Goal: Task Accomplishment & Management: Use online tool/utility

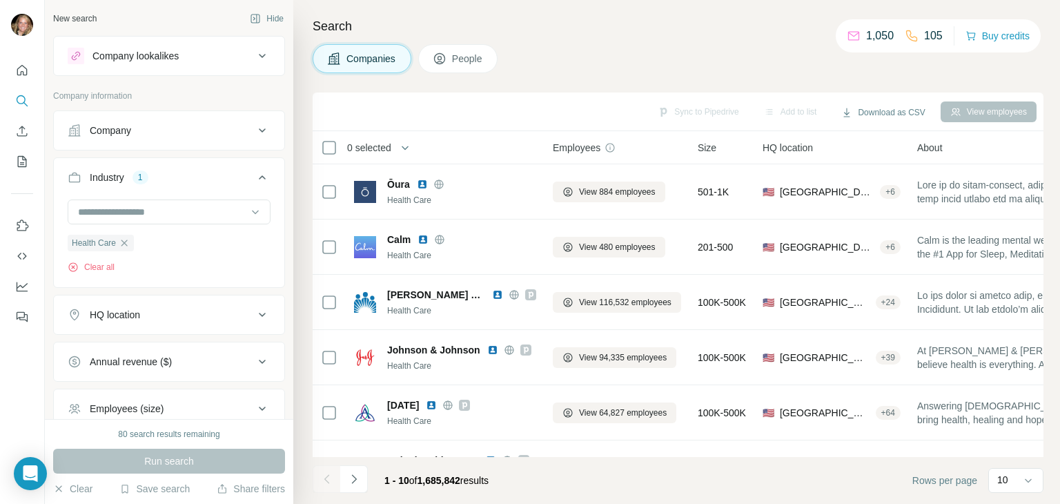
scroll to position [6623, 0]
click at [475, 63] on span "People" at bounding box center [468, 59] width 32 height 14
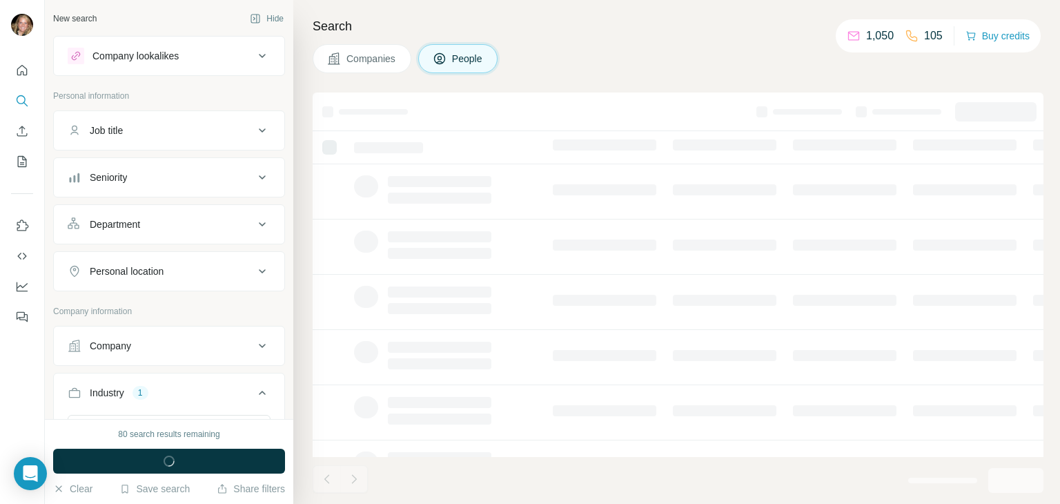
click at [170, 135] on div "Job title" at bounding box center [161, 130] width 186 height 14
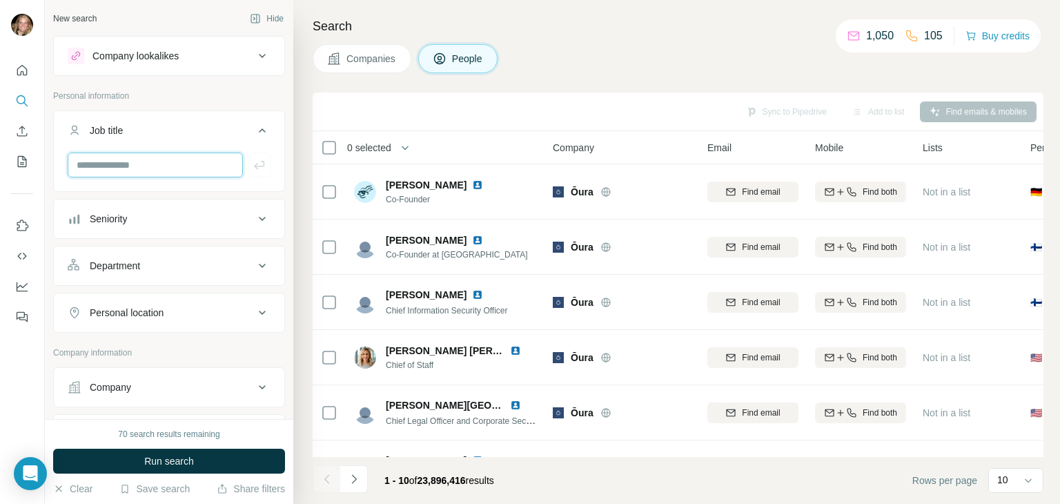
click at [145, 166] on input "text" at bounding box center [155, 164] width 175 height 25
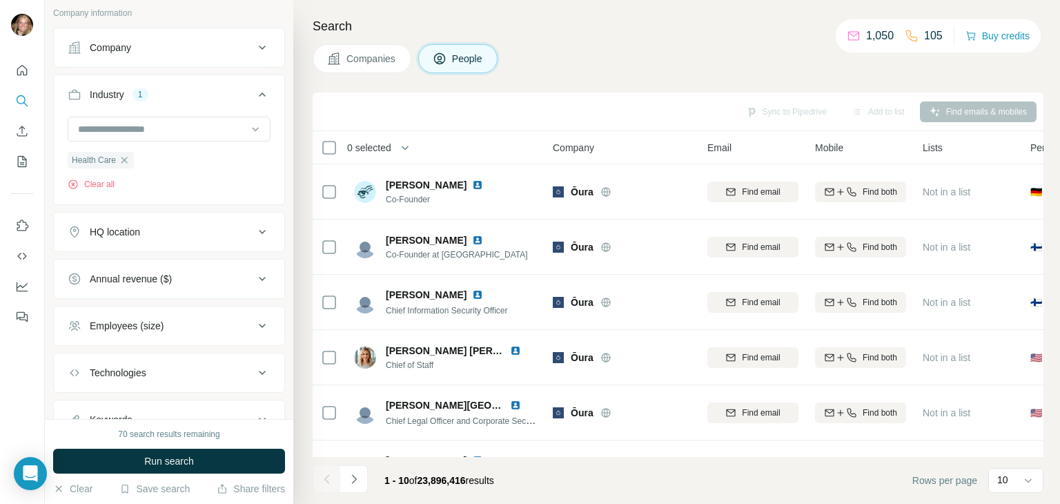
scroll to position [345, 0]
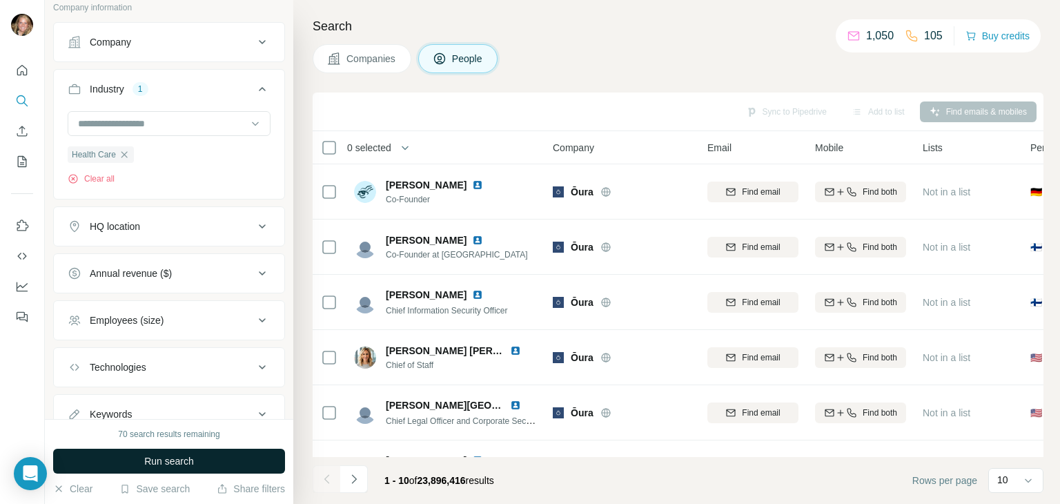
type input "********"
click at [168, 457] on span "Run search" at bounding box center [169, 461] width 50 height 14
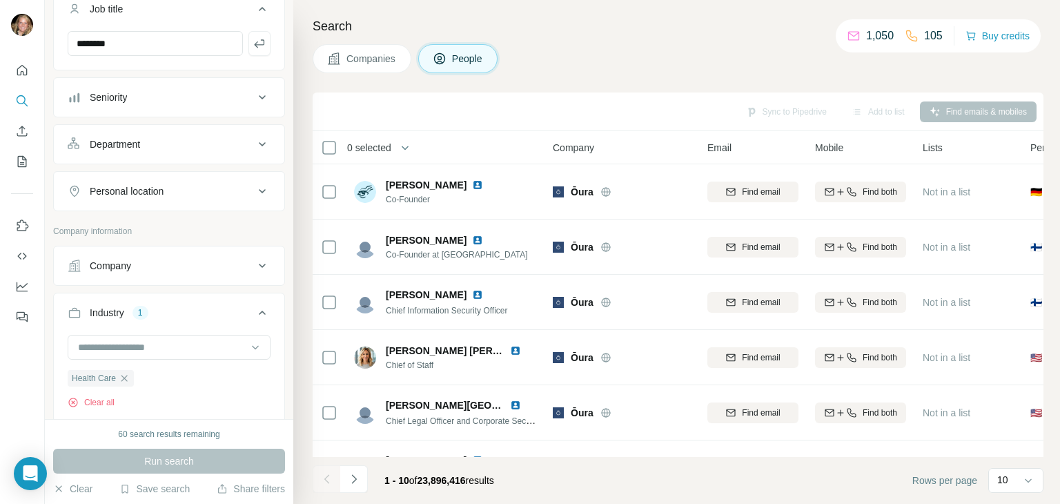
scroll to position [69, 0]
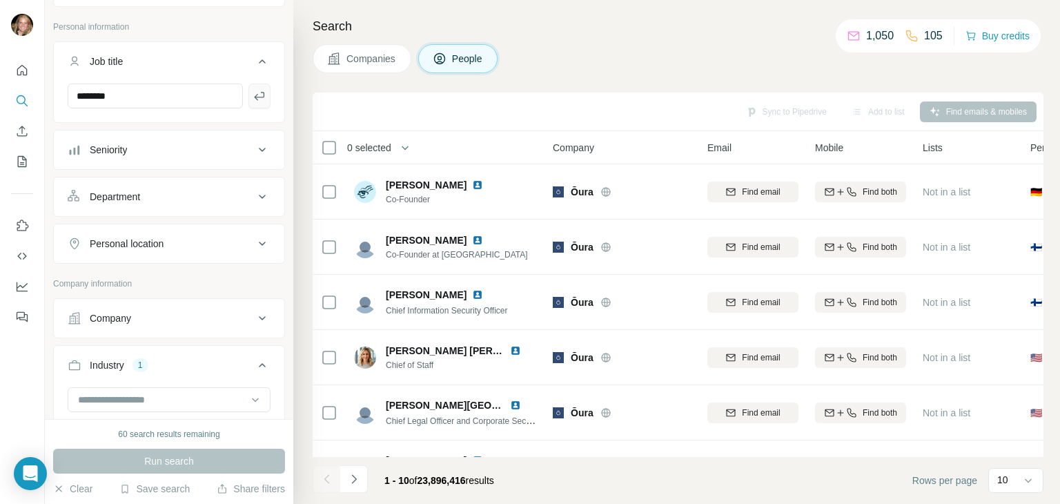
click at [253, 99] on icon "button" at bounding box center [260, 96] width 14 height 14
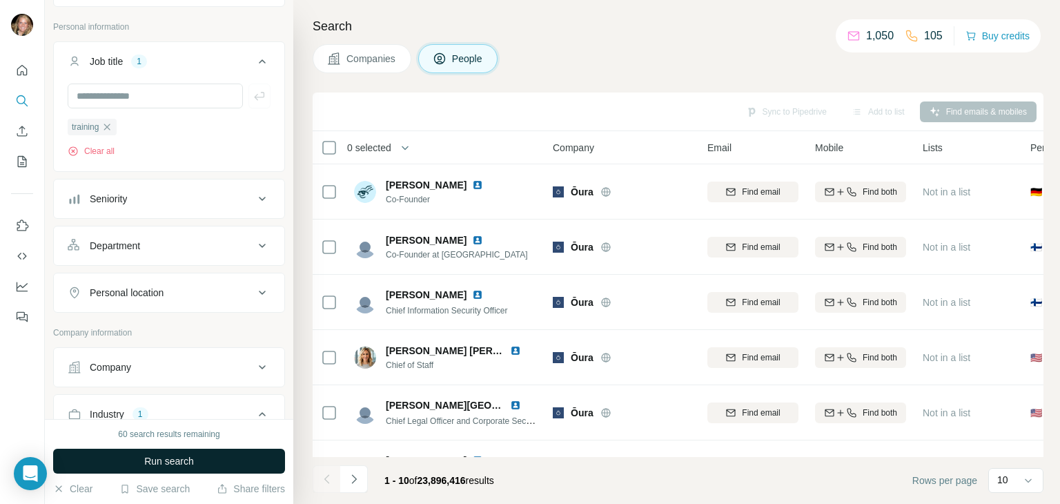
click at [182, 464] on span "Run search" at bounding box center [169, 461] width 50 height 14
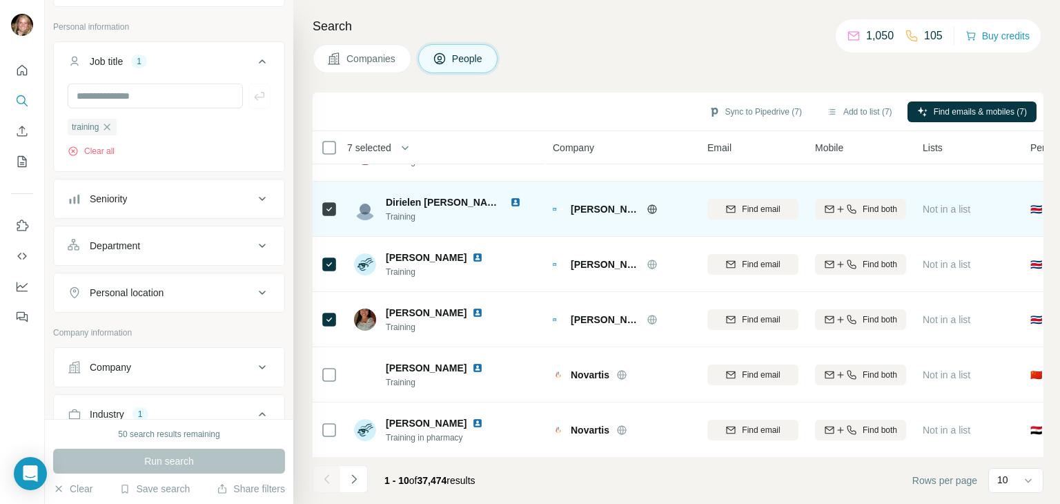
scroll to position [266, 0]
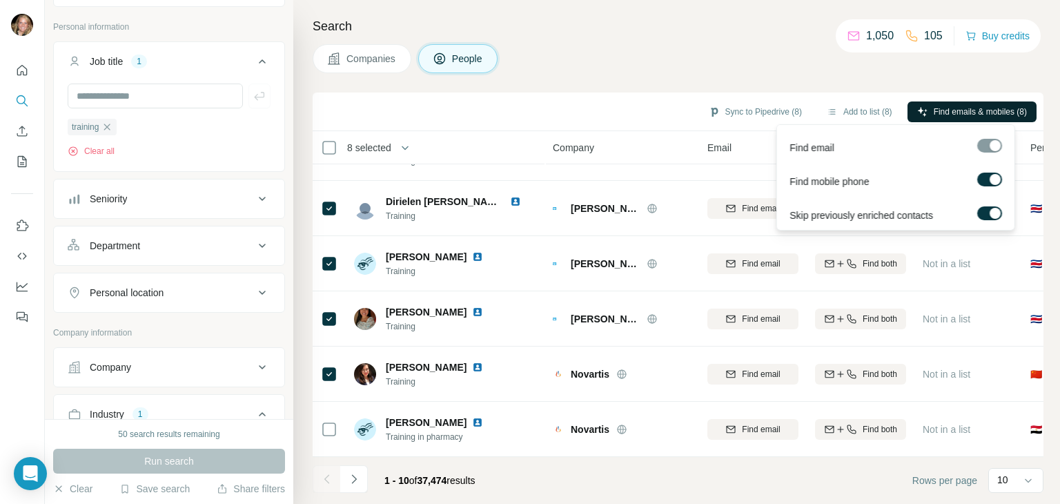
click at [975, 111] on span "Find emails & mobiles (8)" at bounding box center [979, 112] width 93 height 12
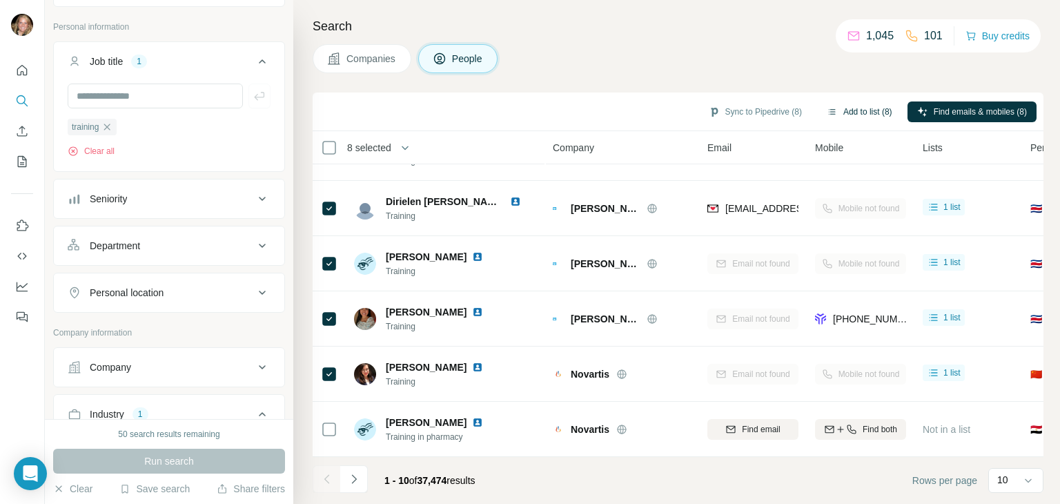
click at [850, 110] on button "Add to list (8)" at bounding box center [859, 111] width 85 height 21
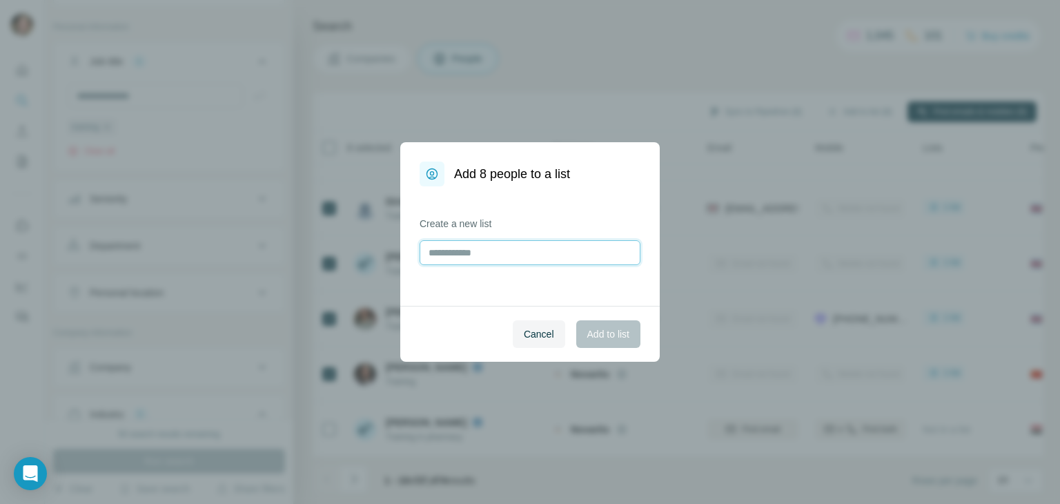
click at [445, 249] on input "text" at bounding box center [529, 252] width 221 height 25
type input "**********"
click at [599, 333] on span "Add to list" at bounding box center [608, 334] width 42 height 14
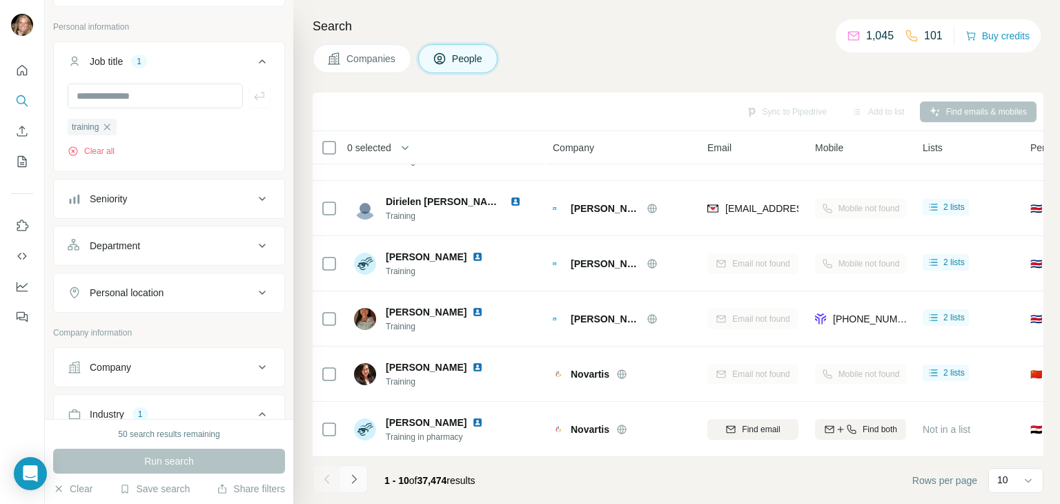
click at [353, 478] on icon "Navigate to next page" at bounding box center [354, 479] width 14 height 14
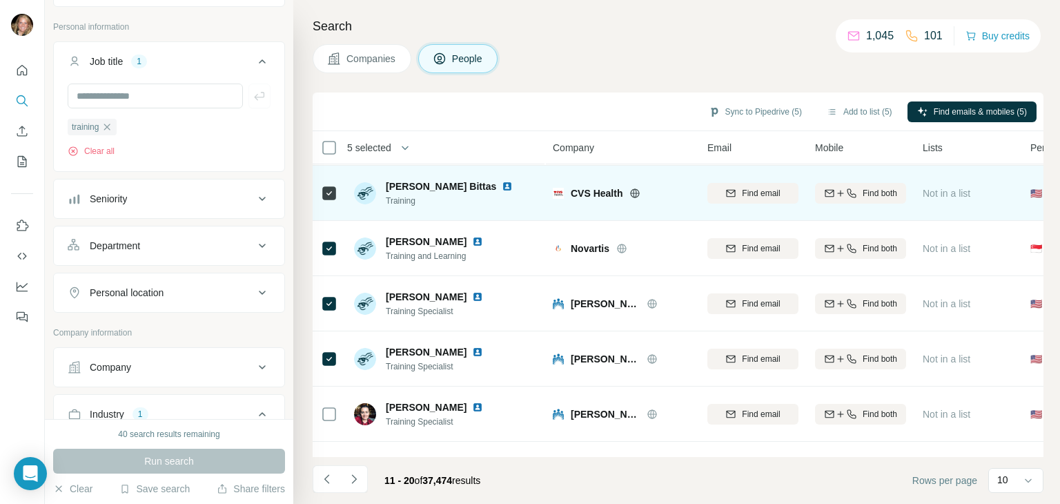
scroll to position [138, 0]
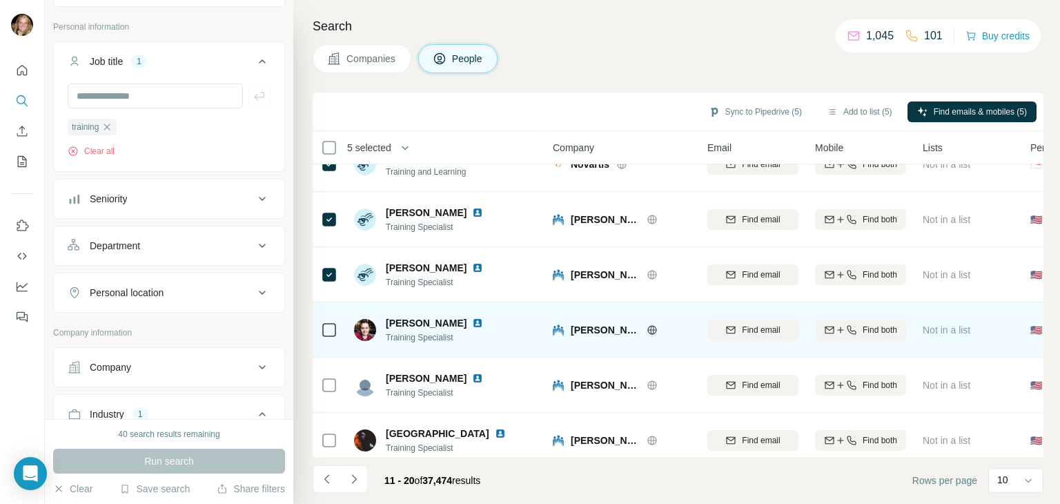
click at [329, 337] on icon at bounding box center [329, 329] width 17 height 17
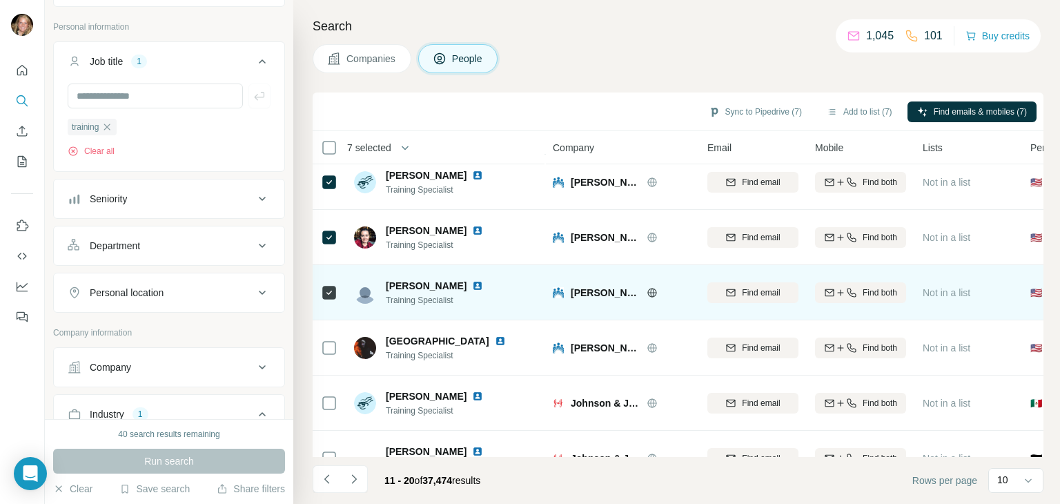
scroll to position [266, 0]
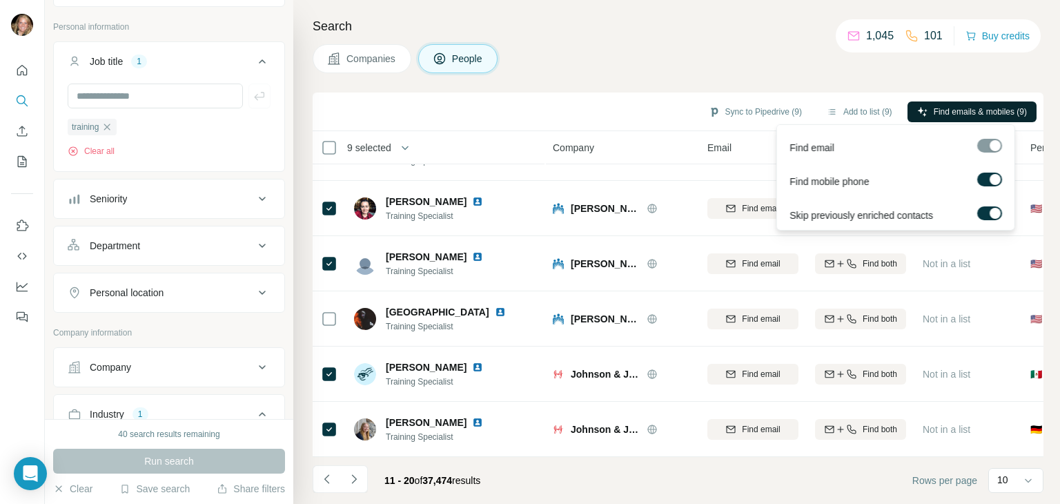
click at [956, 114] on span "Find emails & mobiles (9)" at bounding box center [979, 112] width 93 height 12
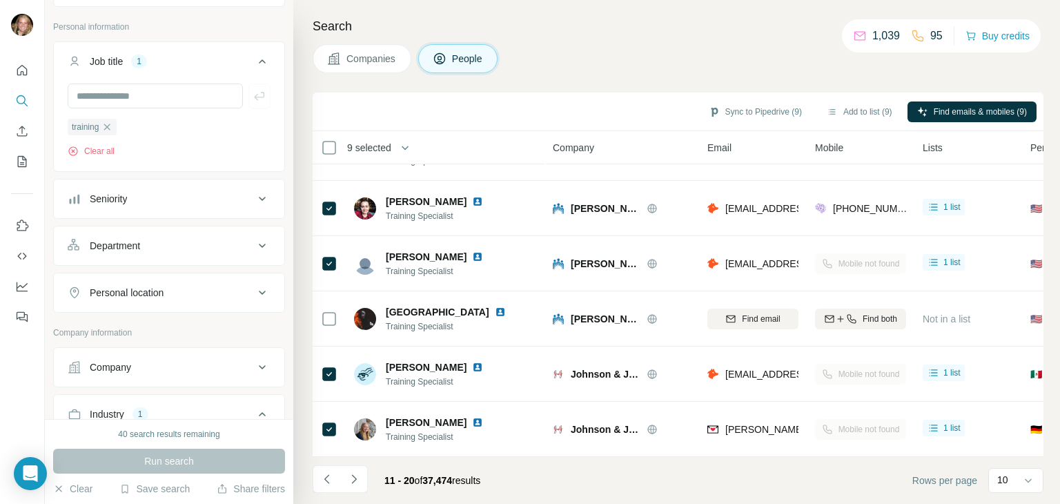
click at [160, 17] on div "Company lookalikes Personal information Job title 1 training Clear all Seniorit…" at bounding box center [169, 363] width 232 height 792
click at [853, 111] on button "Add to list (9)" at bounding box center [859, 111] width 85 height 21
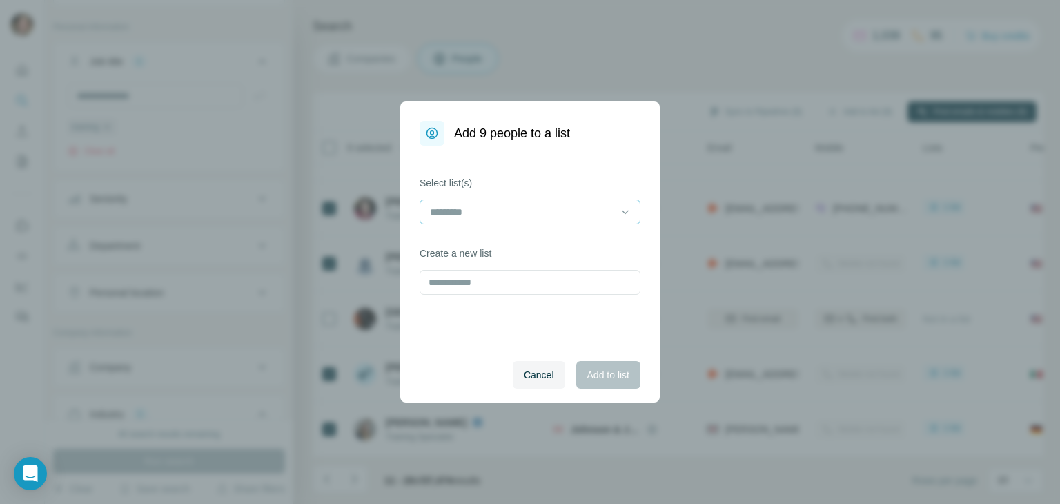
click at [514, 222] on div at bounding box center [521, 211] width 186 height 23
click at [506, 246] on p "Healthcare Leads" at bounding box center [469, 243] width 76 height 14
click at [620, 364] on button "Add to list" at bounding box center [608, 375] width 64 height 28
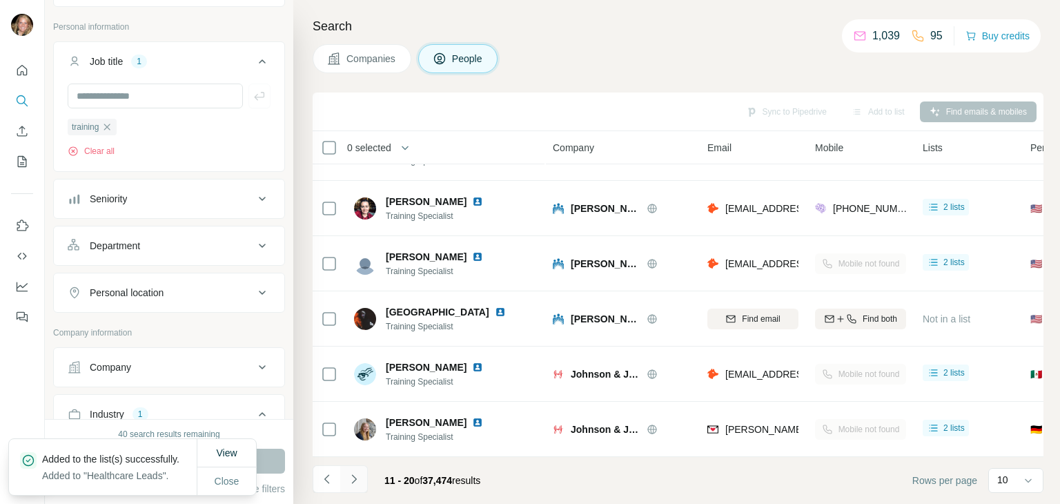
click at [355, 480] on icon "Navigate to next page" at bounding box center [354, 479] width 14 height 14
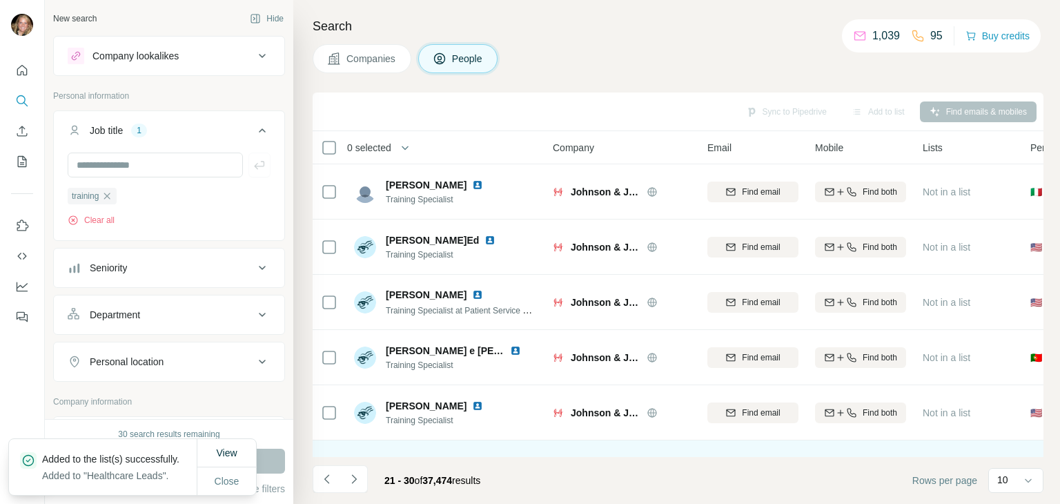
scroll to position [6623, 0]
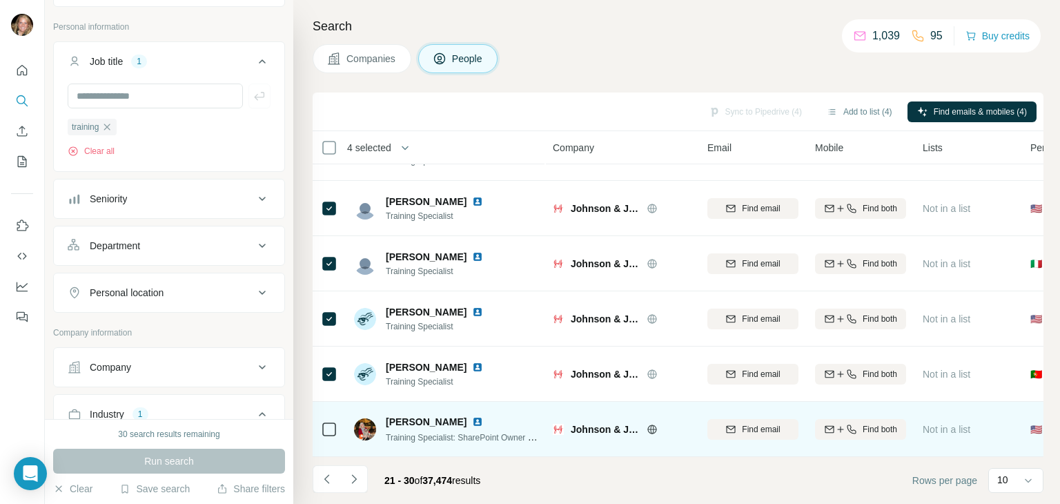
click at [326, 428] on icon at bounding box center [329, 429] width 17 height 17
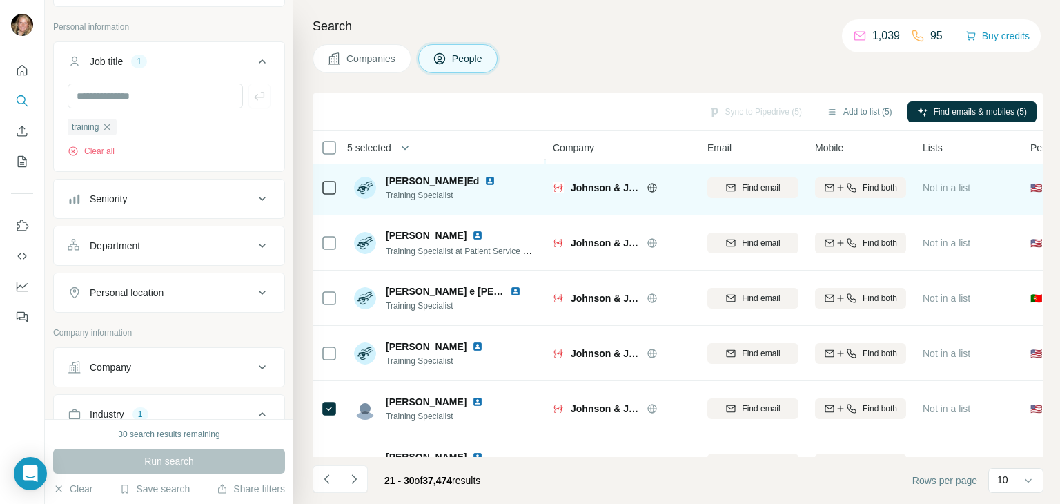
scroll to position [0, 0]
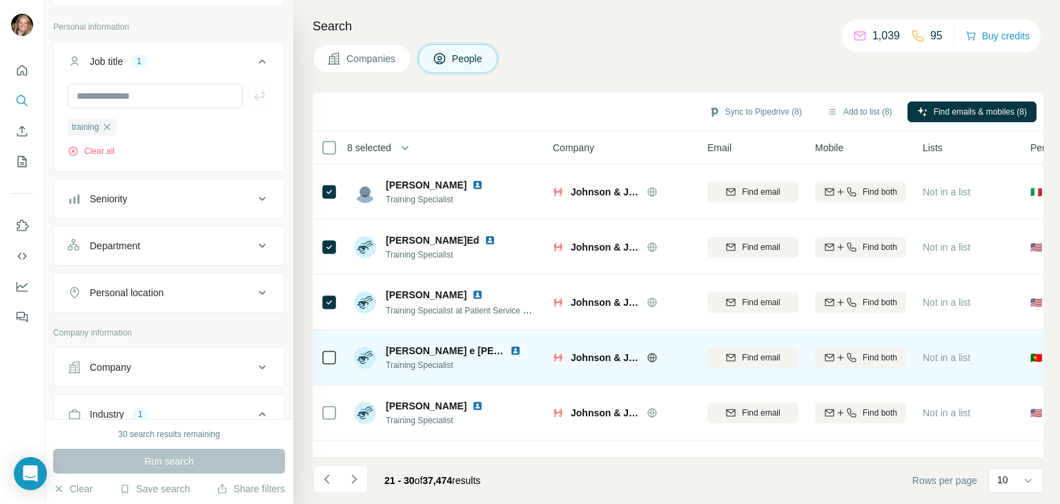
click at [329, 364] on icon at bounding box center [329, 357] width 17 height 17
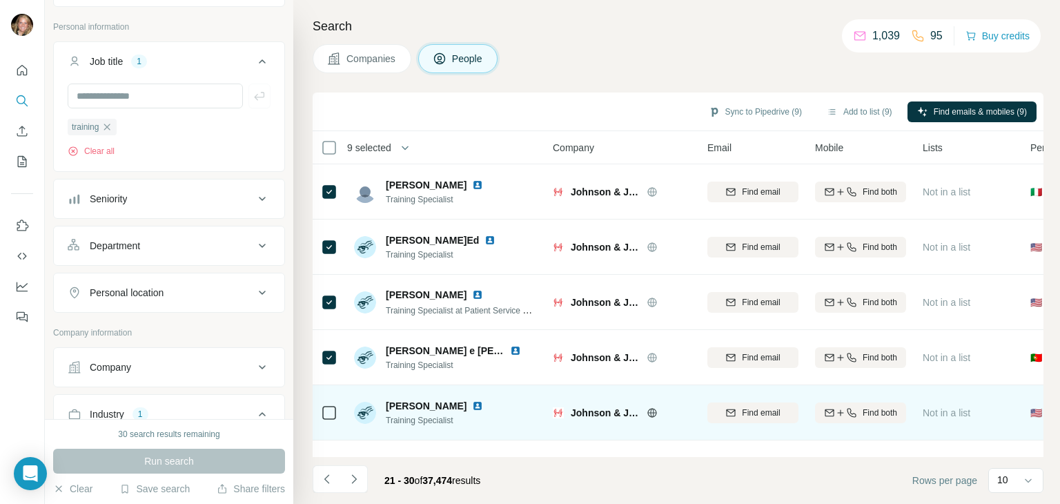
click at [333, 403] on div at bounding box center [329, 412] width 17 height 38
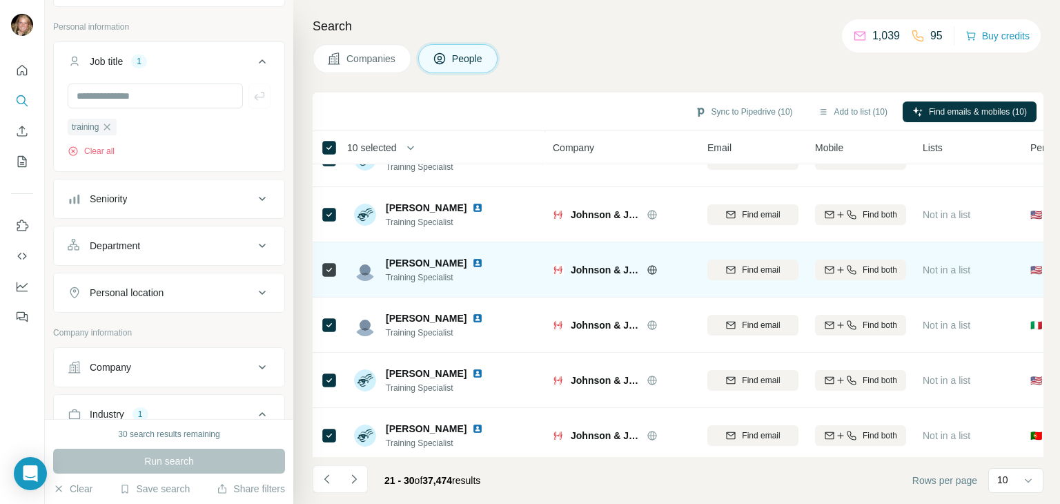
scroll to position [207, 0]
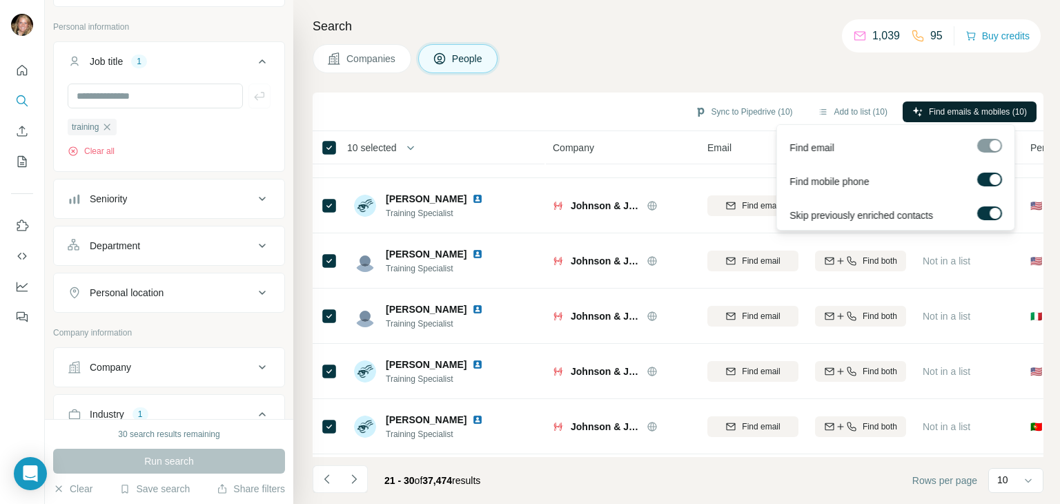
click at [929, 108] on span "Find emails & mobiles (10)" at bounding box center [978, 112] width 98 height 12
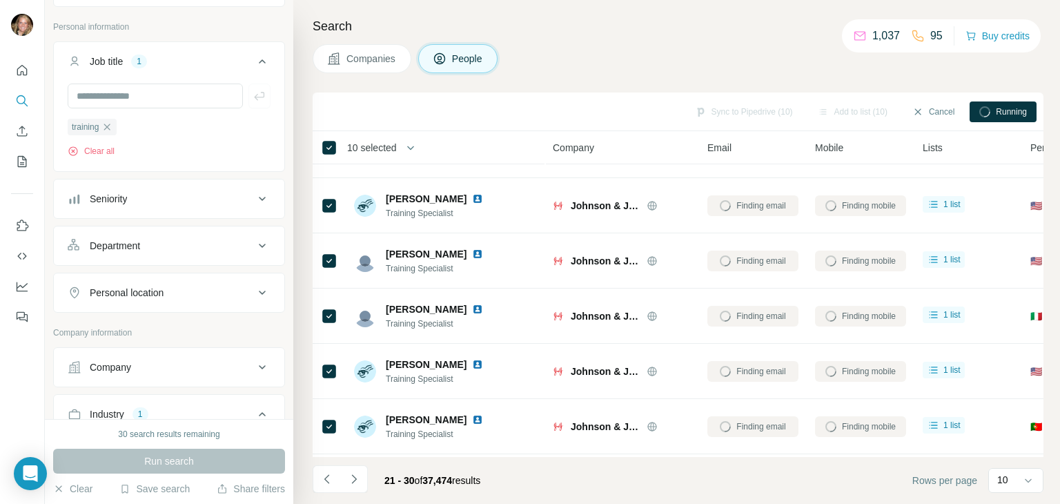
click at [519, 491] on footer "21 - 30 of 37,474 results Rows per page 10" at bounding box center [678, 480] width 731 height 47
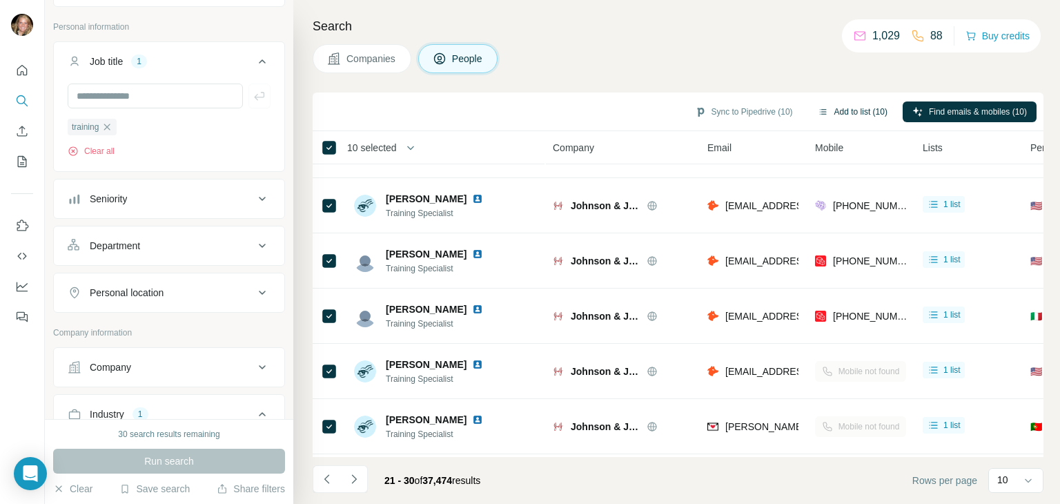
click at [839, 115] on button "Add to list (10)" at bounding box center [852, 111] width 89 height 21
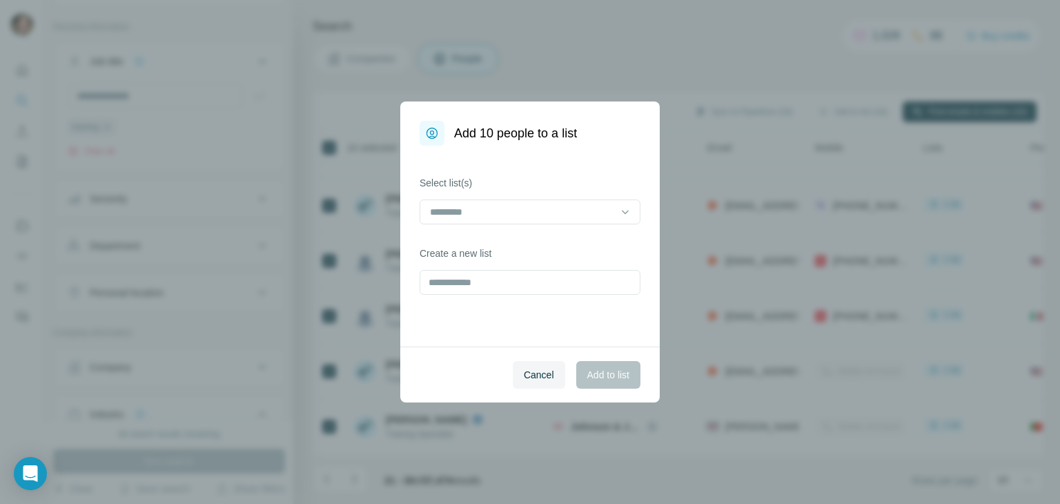
click at [535, 226] on div at bounding box center [529, 213] width 221 height 28
click at [507, 242] on p "Healthcare Leads" at bounding box center [469, 243] width 76 height 14
click at [624, 373] on span "Add to list" at bounding box center [608, 375] width 42 height 14
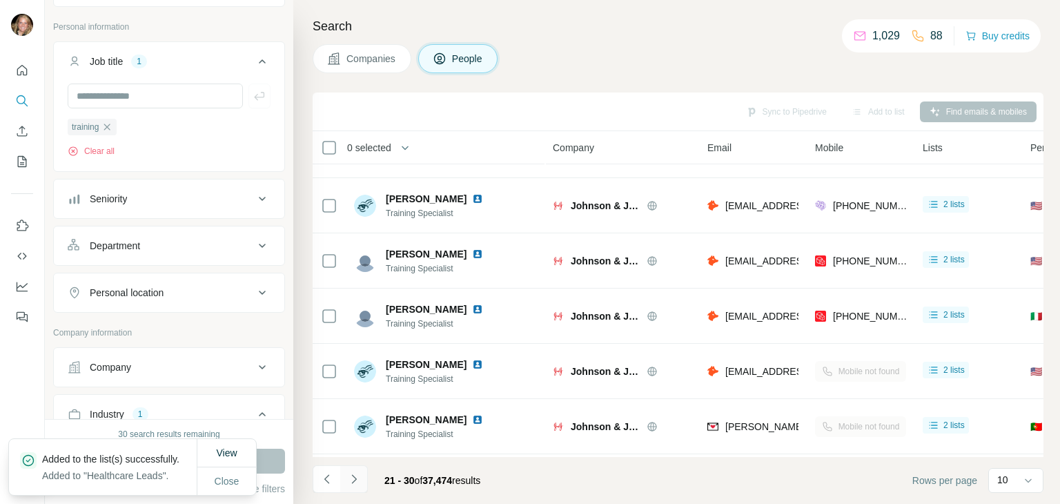
click at [359, 478] on icon "Navigate to next page" at bounding box center [354, 479] width 14 height 14
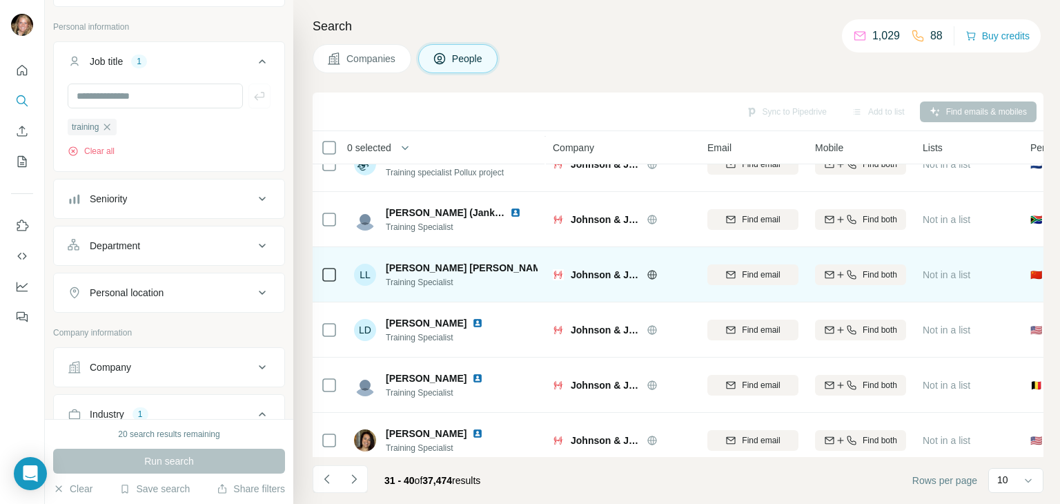
scroll to position [266, 0]
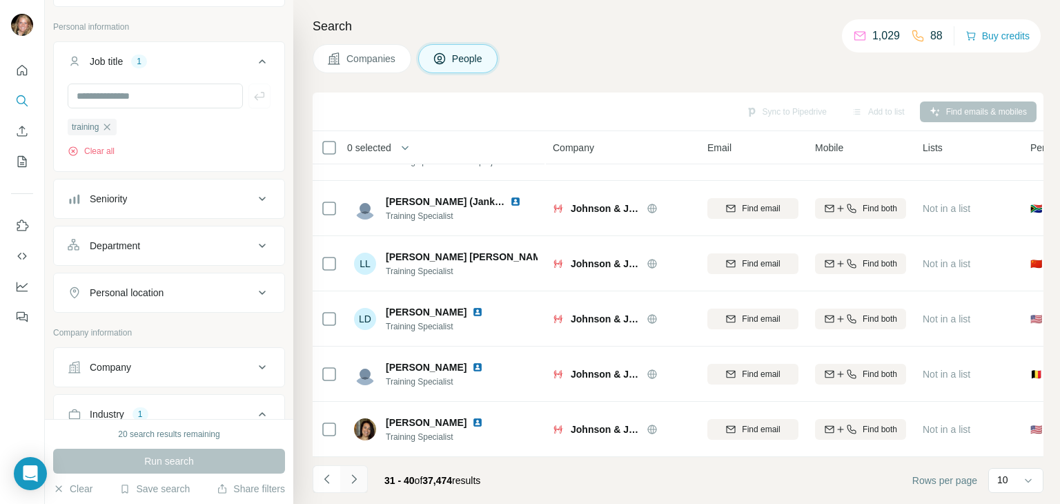
click at [356, 480] on icon "Navigate to next page" at bounding box center [354, 479] width 14 height 14
click at [355, 480] on icon "Navigate to next page" at bounding box center [354, 479] width 14 height 14
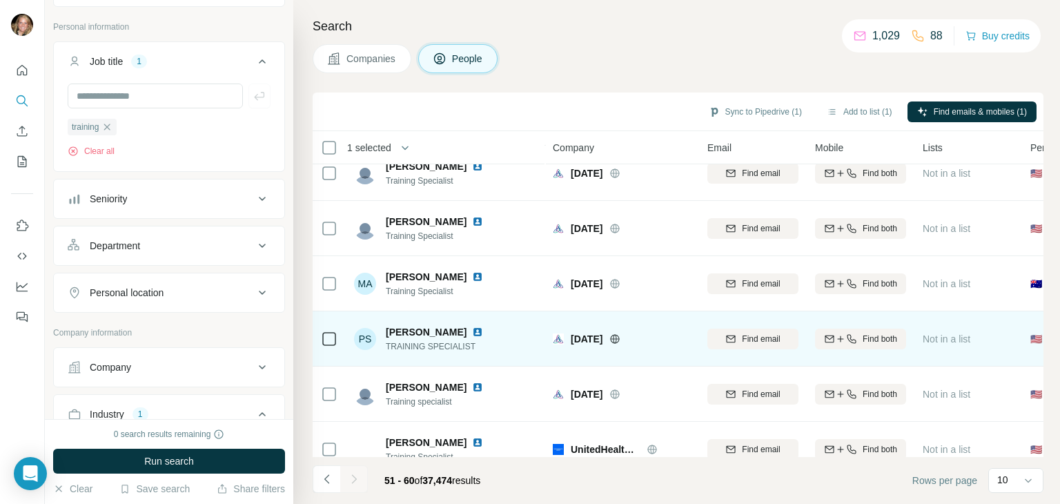
scroll to position [0, 0]
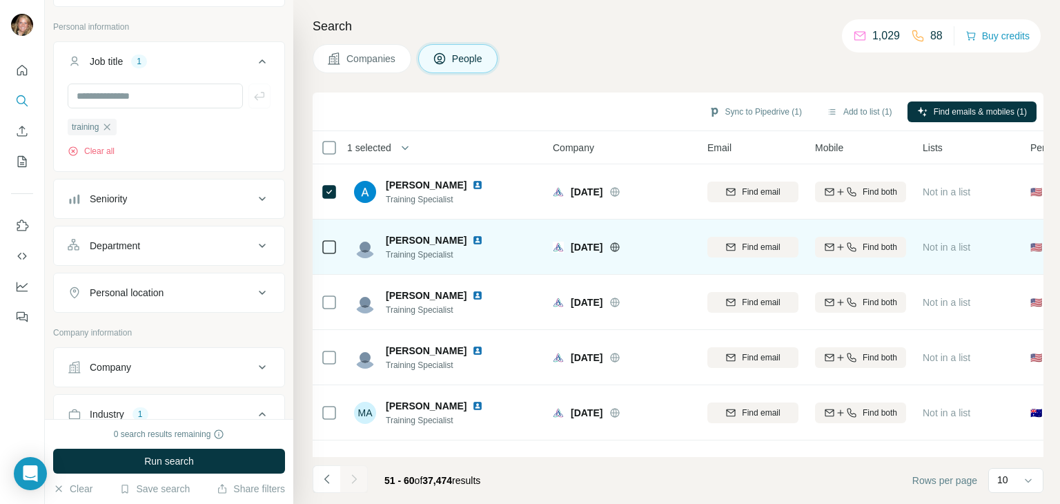
click at [321, 254] on icon at bounding box center [329, 247] width 17 height 17
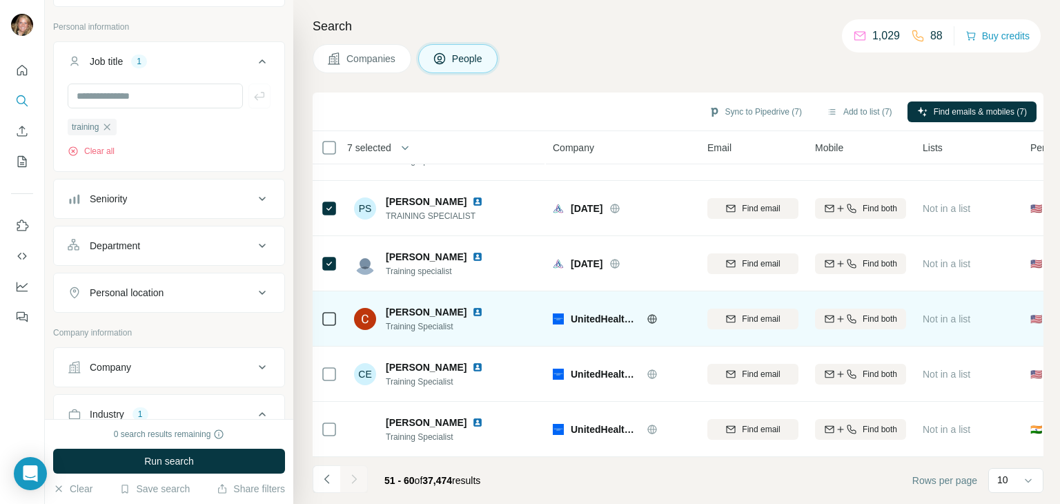
scroll to position [266, 0]
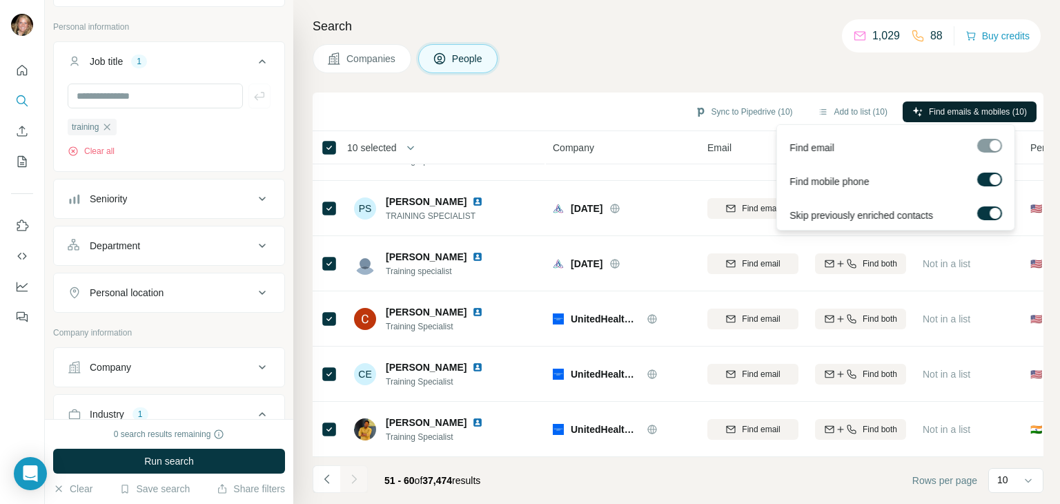
click at [981, 115] on span "Find emails & mobiles (10)" at bounding box center [978, 112] width 98 height 12
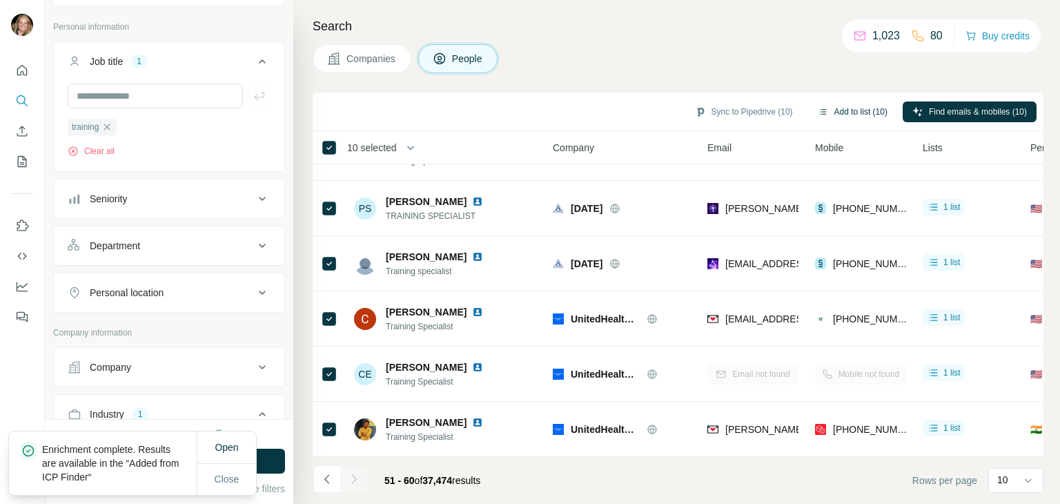
click at [844, 109] on button "Add to list (10)" at bounding box center [852, 111] width 89 height 21
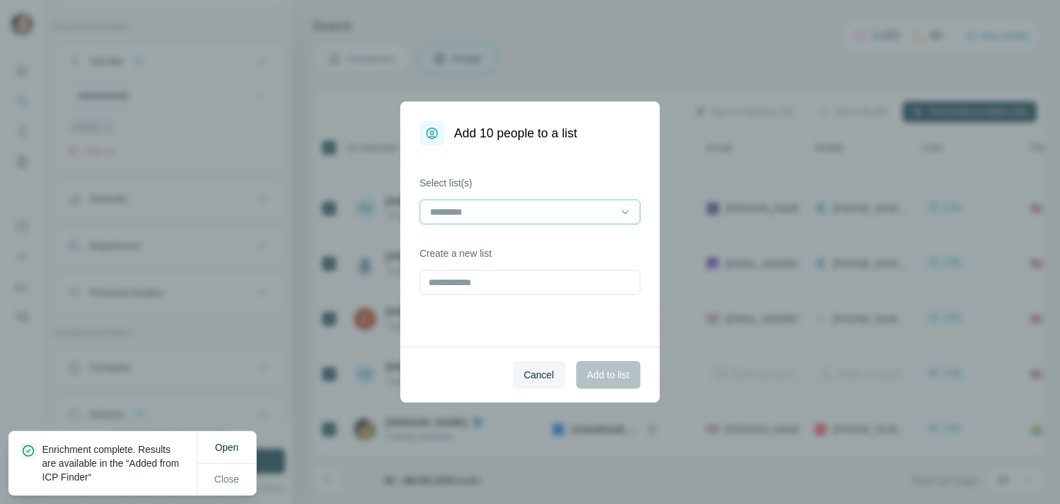
click at [519, 206] on input at bounding box center [521, 211] width 186 height 15
click at [507, 244] on p "Healthcare Leads" at bounding box center [469, 243] width 76 height 14
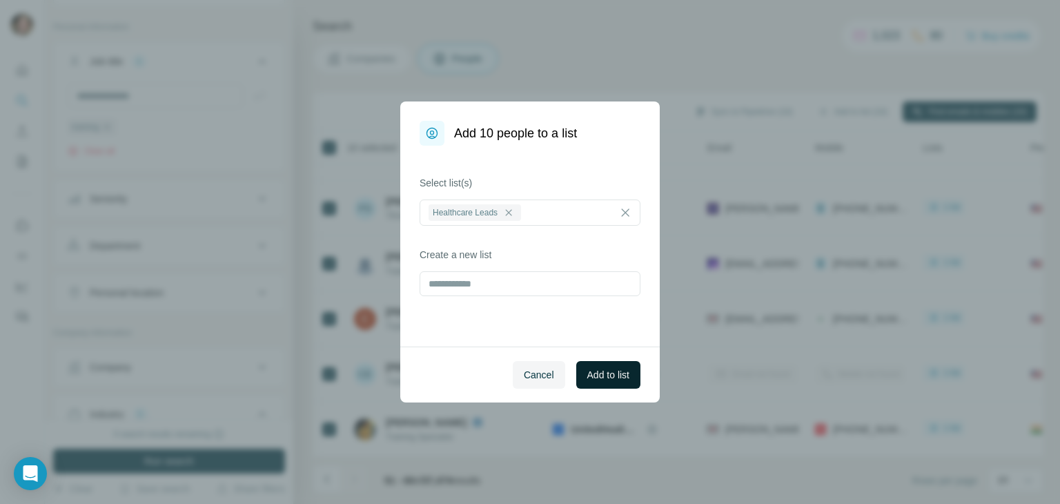
click at [611, 381] on span "Add to list" at bounding box center [608, 375] width 42 height 14
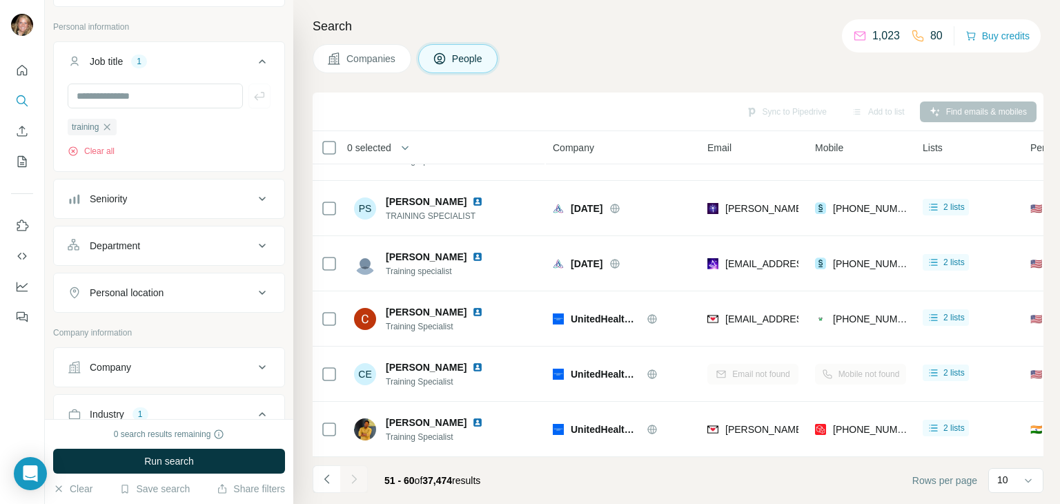
click at [620, 40] on div "Search Companies People Sync to Pipedrive Add to list Find emails & mobiles 0 s…" at bounding box center [676, 252] width 766 height 504
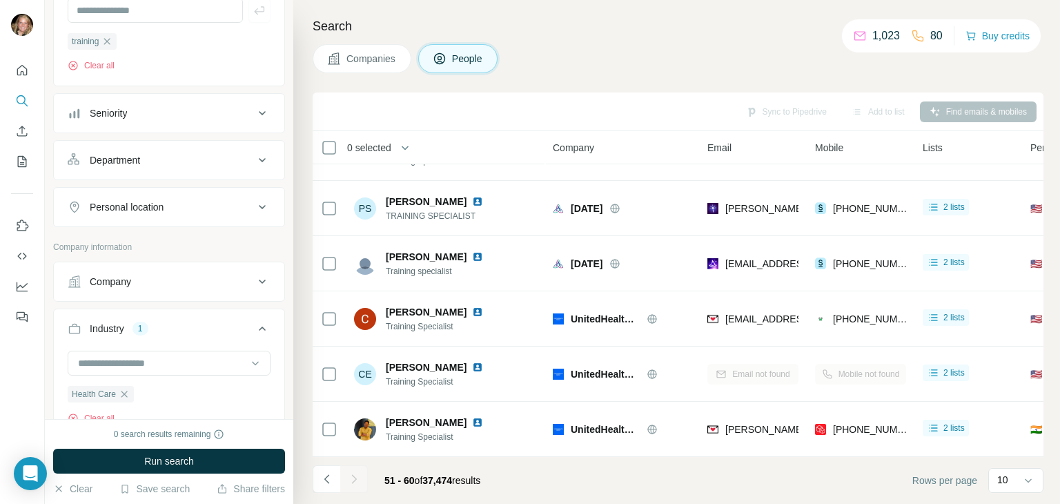
scroll to position [207, 0]
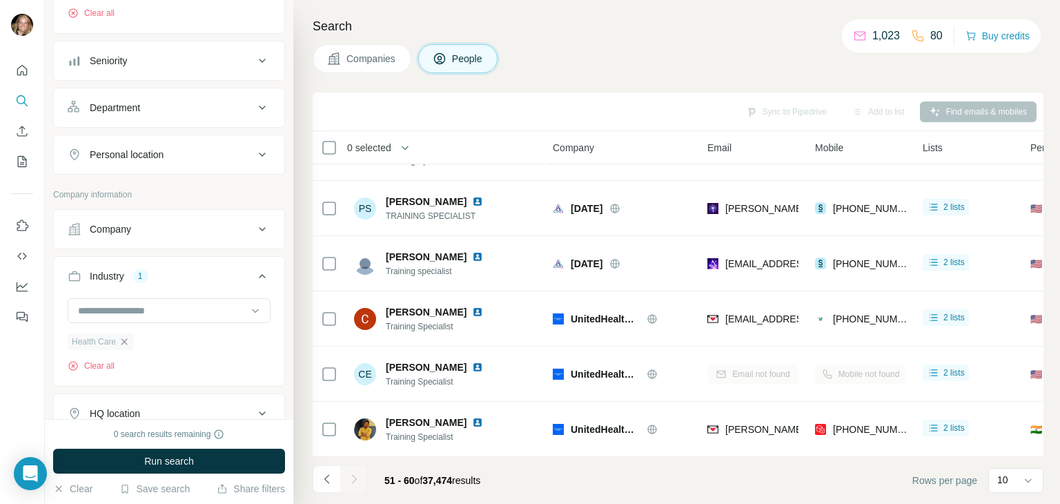
click at [123, 340] on icon "button" at bounding box center [124, 341] width 11 height 11
click at [137, 310] on input at bounding box center [162, 310] width 170 height 15
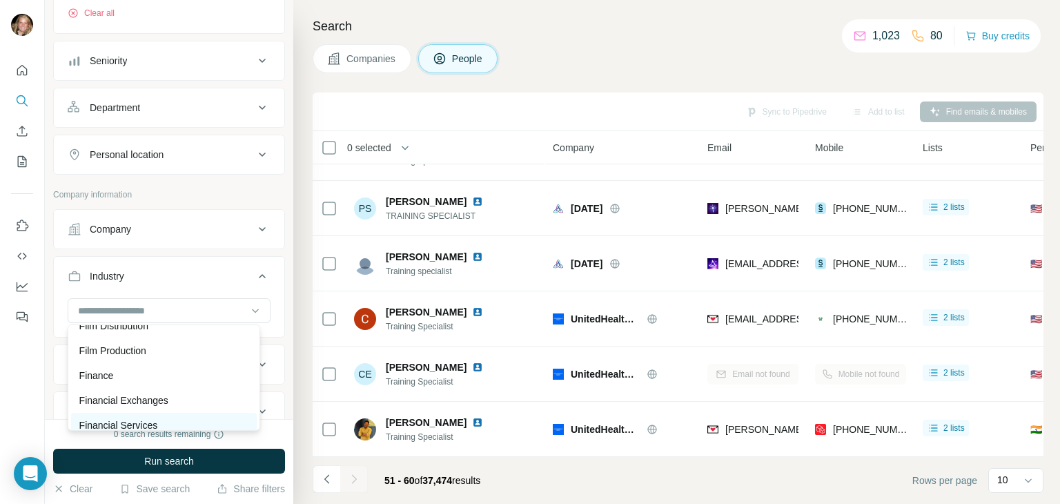
scroll to position [5588, 0]
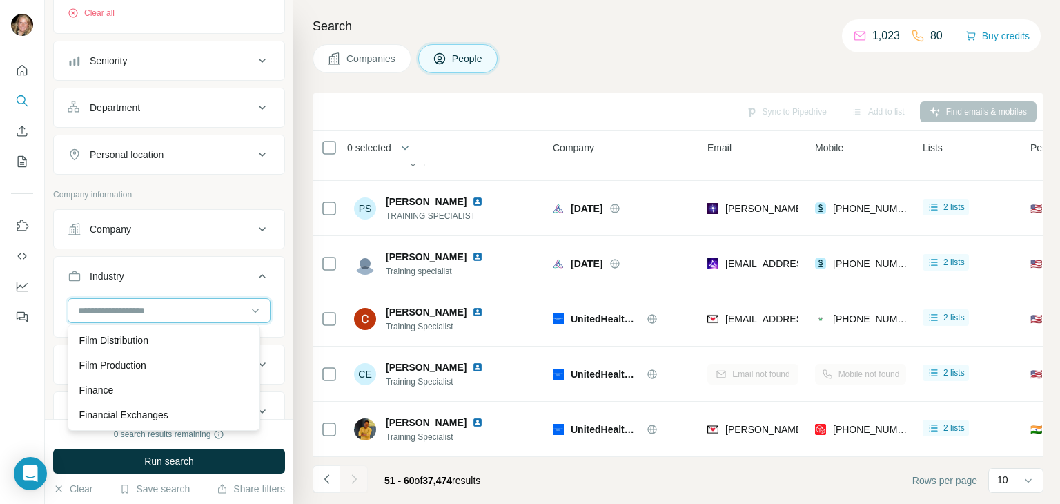
click at [146, 307] on input at bounding box center [162, 310] width 170 height 15
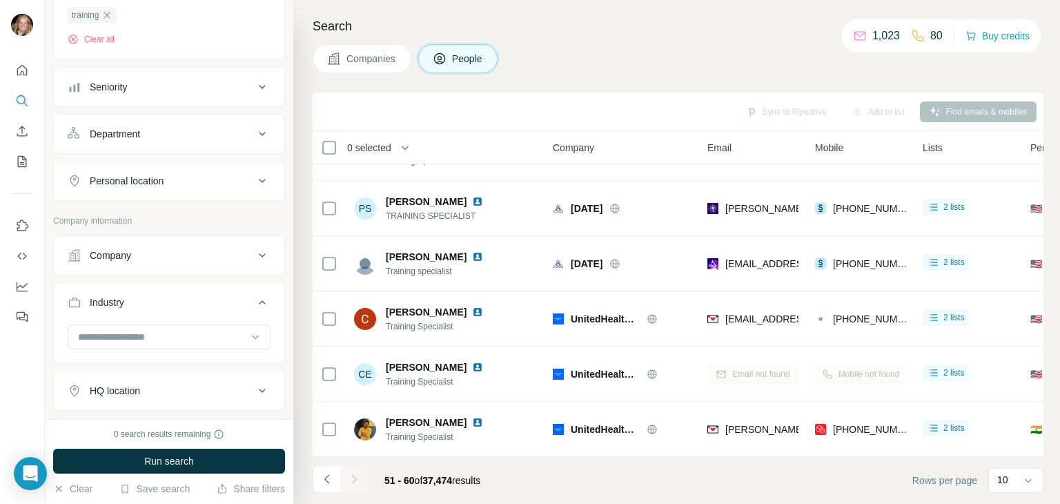
scroll to position [207, 0]
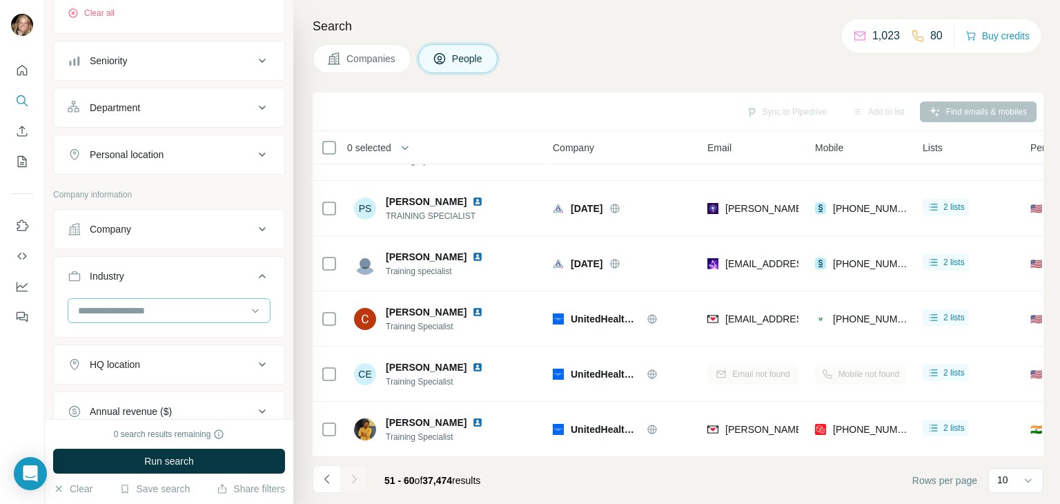
click at [167, 304] on input at bounding box center [162, 310] width 170 height 15
click at [125, 336] on div "Banking" at bounding box center [163, 329] width 169 height 14
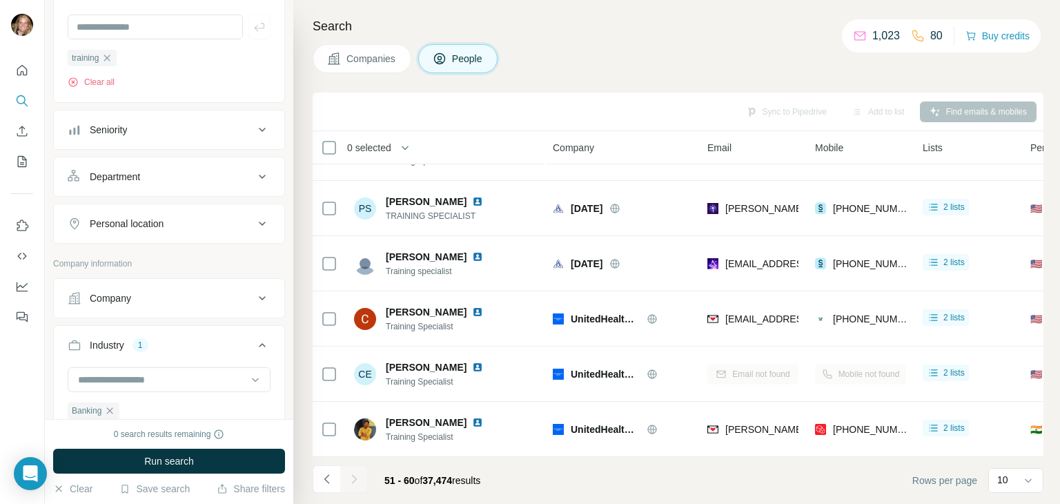
click at [145, 173] on div "Department" at bounding box center [161, 177] width 186 height 14
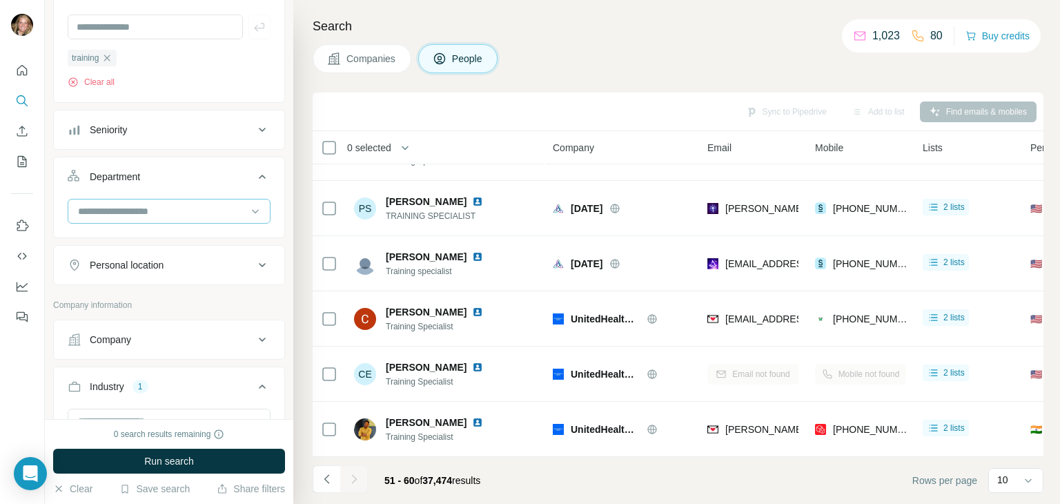
click at [137, 215] on input at bounding box center [162, 211] width 170 height 15
type input "*"
type input "****"
drag, startPoint x: 137, startPoint y: 215, endPoint x: 55, endPoint y: 216, distance: 82.1
click at [56, 216] on div "****" at bounding box center [169, 217] width 230 height 36
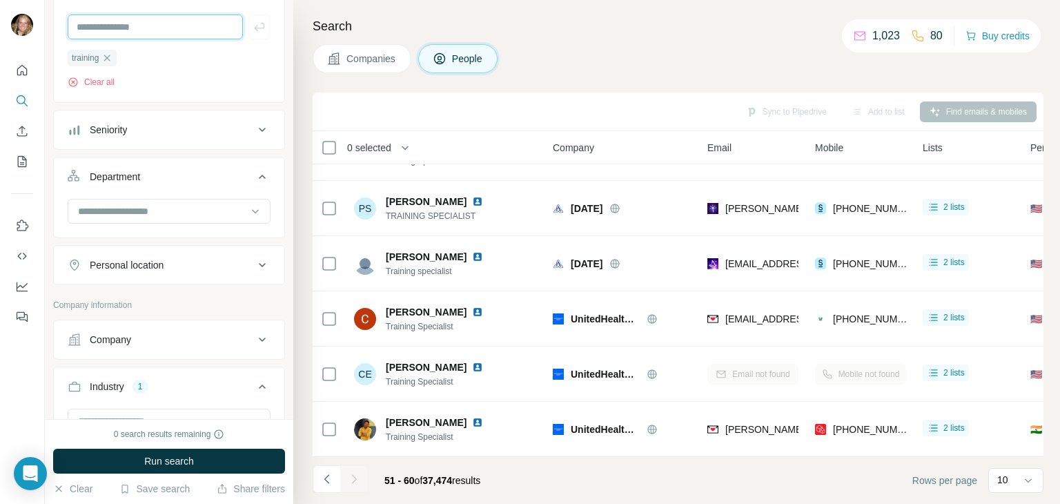
click at [149, 31] on input "text" at bounding box center [155, 26] width 175 height 25
type input "********"
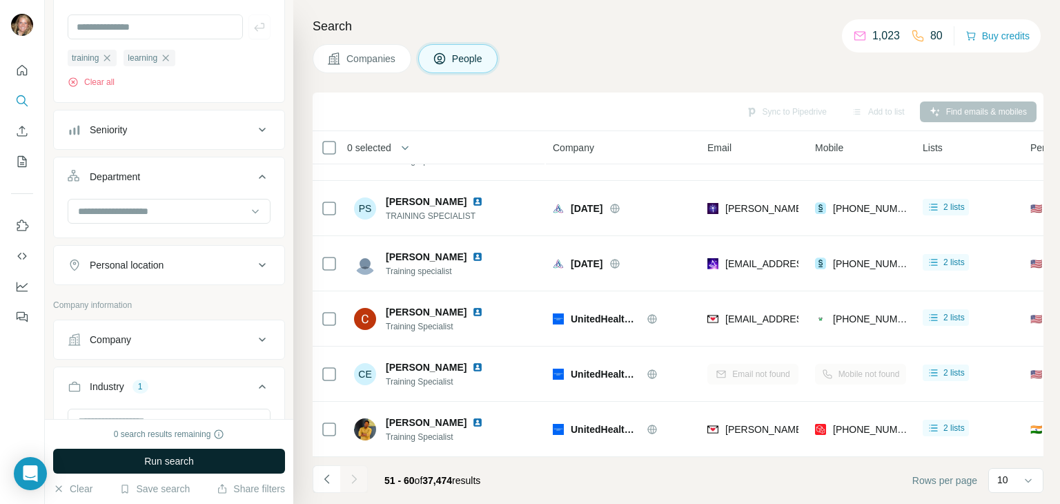
click at [165, 455] on span "Run search" at bounding box center [169, 461] width 50 height 14
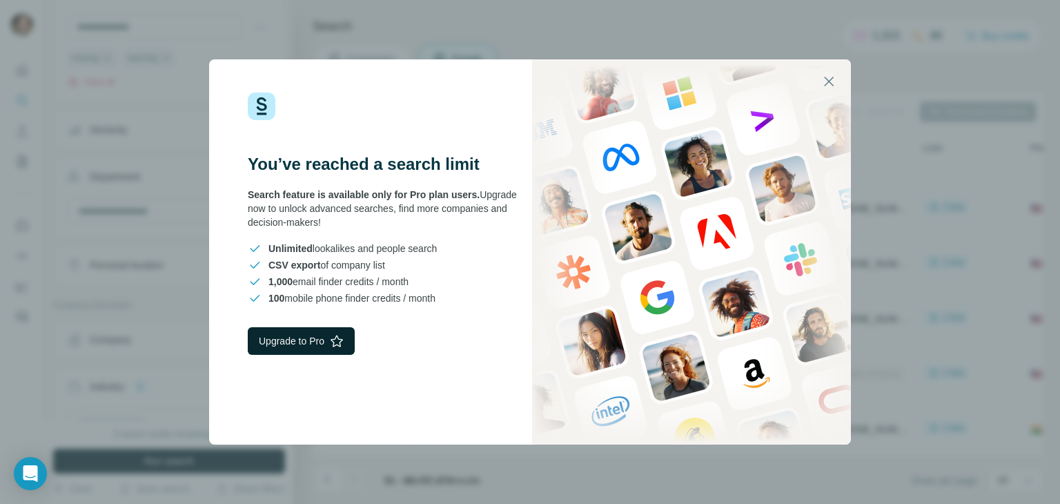
click at [312, 340] on button "Upgrade to Pro" at bounding box center [301, 341] width 107 height 28
click at [828, 86] on icon "button" at bounding box center [828, 81] width 17 height 17
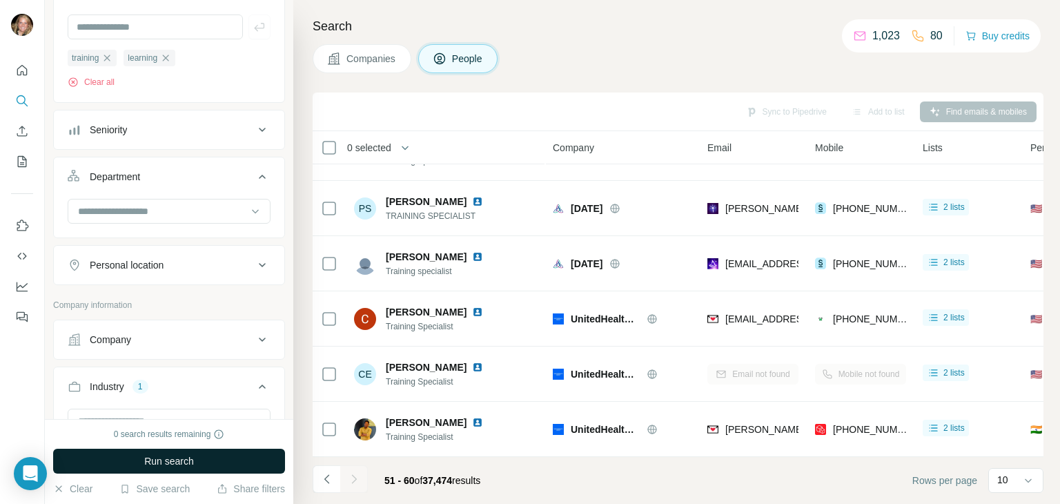
click at [765, 15] on div "Search Companies People Sync to Pipedrive Add to list Find emails & mobiles 0 s…" at bounding box center [676, 252] width 766 height 504
